Goal: Navigation & Orientation: Find specific page/section

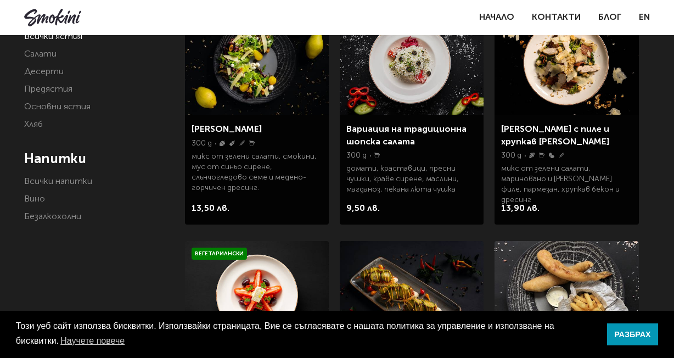
scroll to position [250, 0]
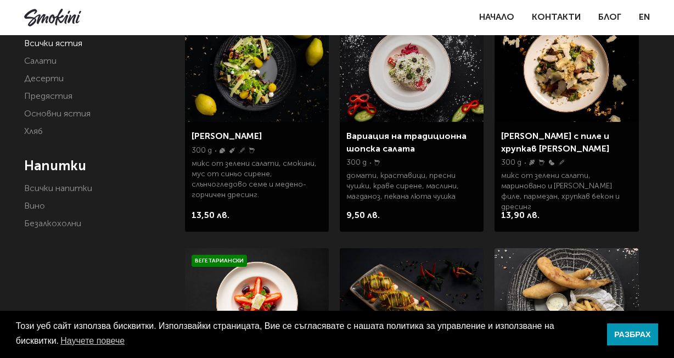
click at [131, 172] on h4 "Напитки" at bounding box center [96, 166] width 144 height 16
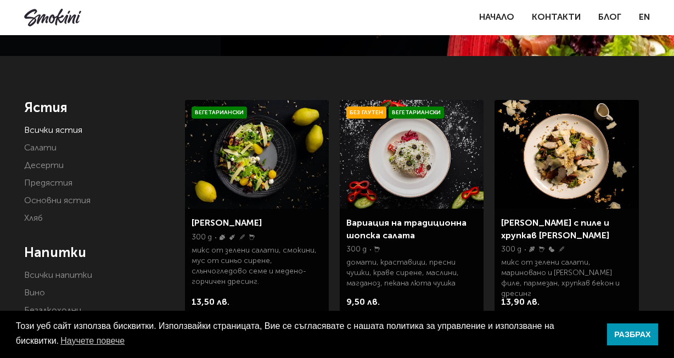
scroll to position [160, 0]
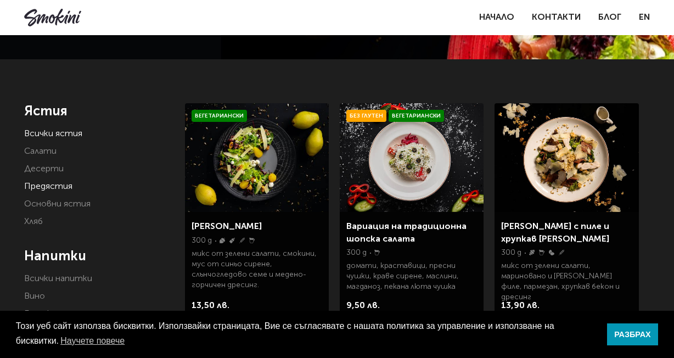
click at [57, 186] on link "Предястия" at bounding box center [48, 186] width 48 height 9
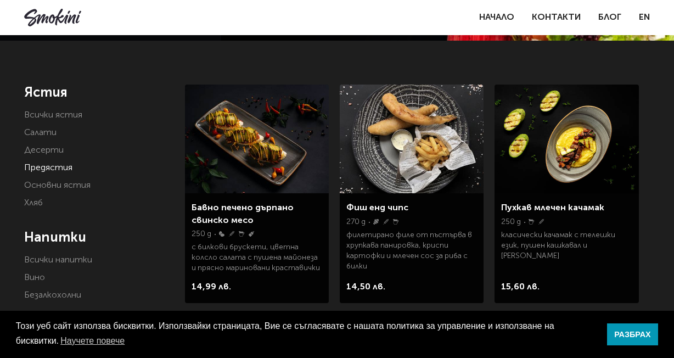
scroll to position [174, 0]
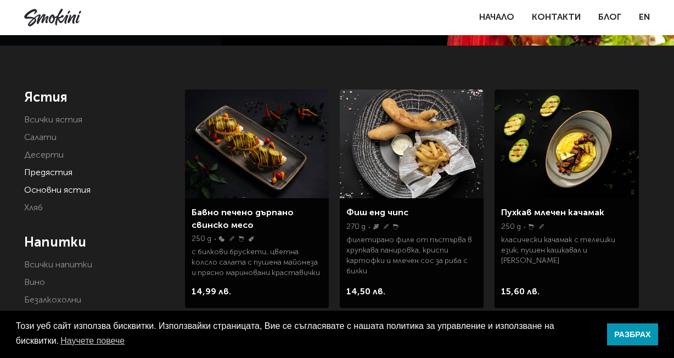
click at [81, 190] on link "Основни ястия" at bounding box center [57, 190] width 66 height 9
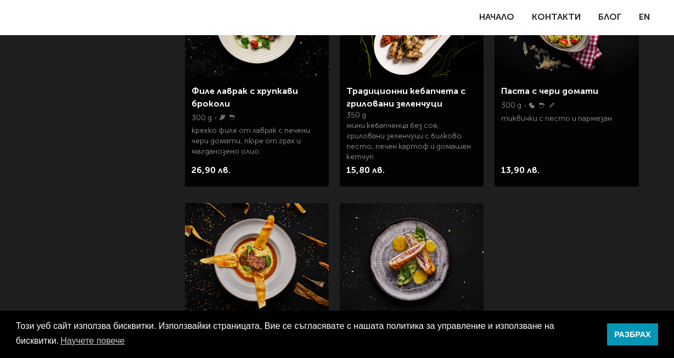
scroll to position [531, 0]
